Goal: Information Seeking & Learning: Check status

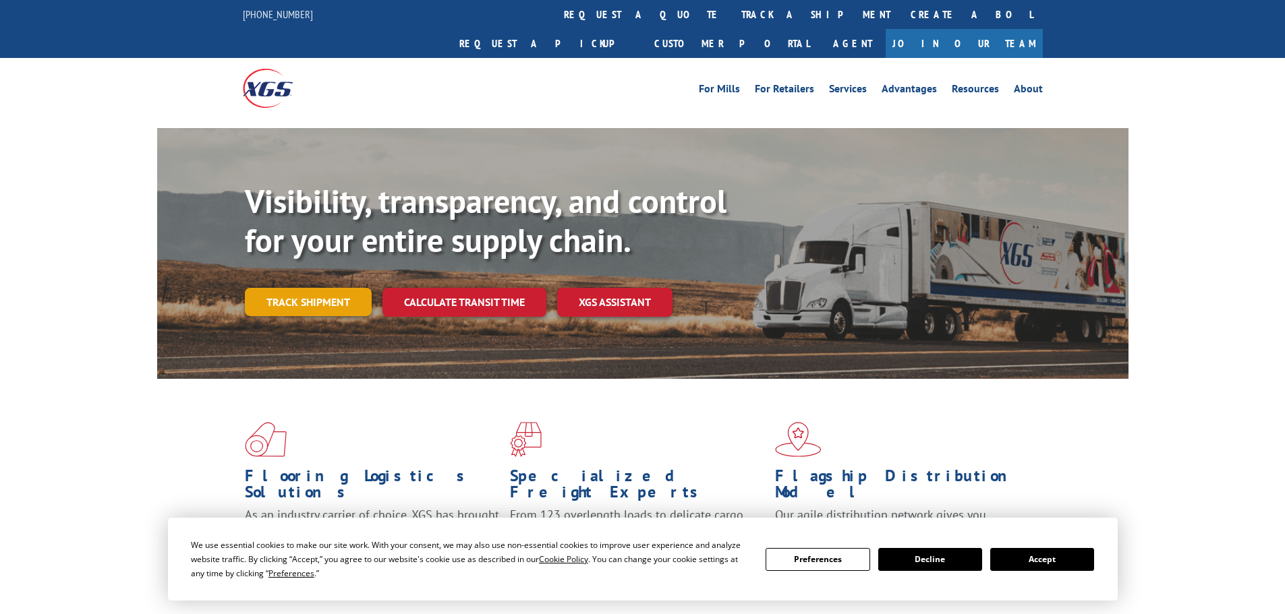
click at [353, 288] on link "Track shipment" at bounding box center [308, 302] width 127 height 28
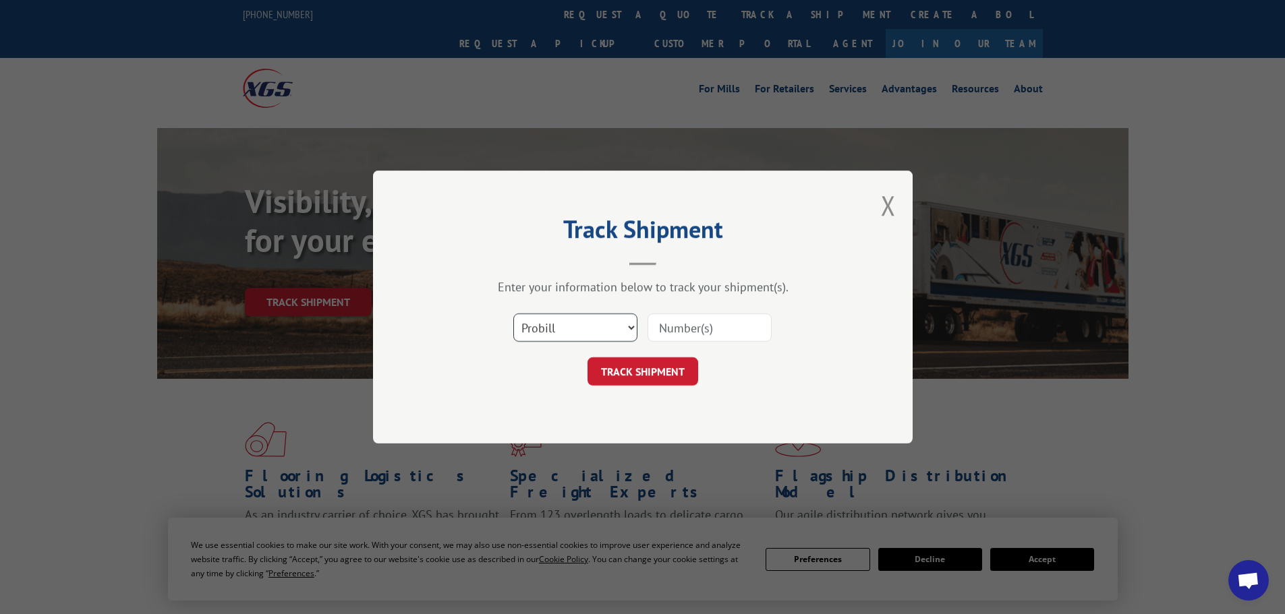
click at [610, 332] on select "Select category... Probill BOL PO" at bounding box center [575, 328] width 124 height 28
select select "po"
click at [513, 314] on select "Select category... Probill BOL PO" at bounding box center [575, 328] width 124 height 28
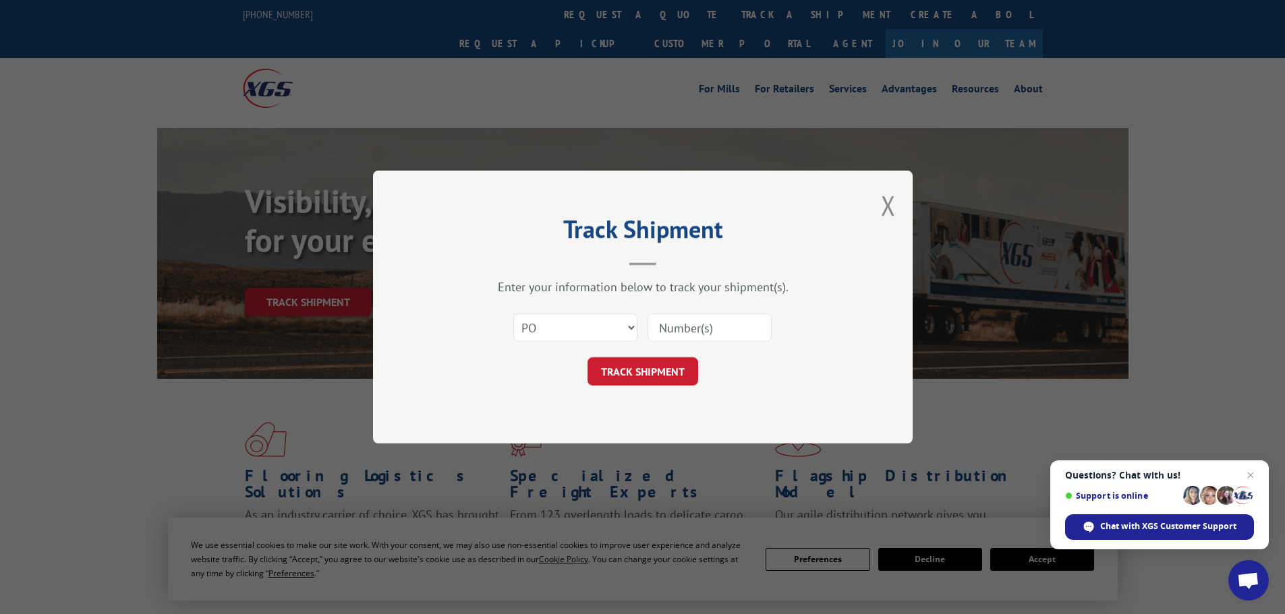
click at [678, 332] on input at bounding box center [709, 328] width 124 height 28
paste input "23510455"
type input "23510455"
click button "TRACK SHIPMENT" at bounding box center [642, 371] width 111 height 28
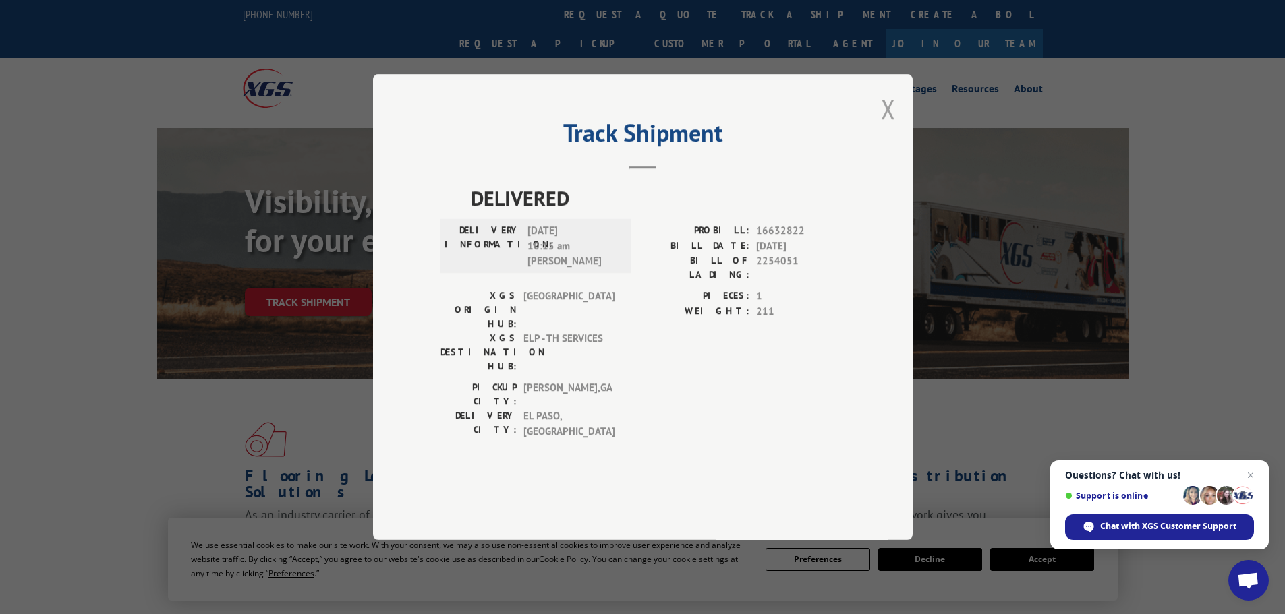
click at [882, 127] on button "Close modal" at bounding box center [888, 109] width 15 height 36
